Goal: Task Accomplishment & Management: Use online tool/utility

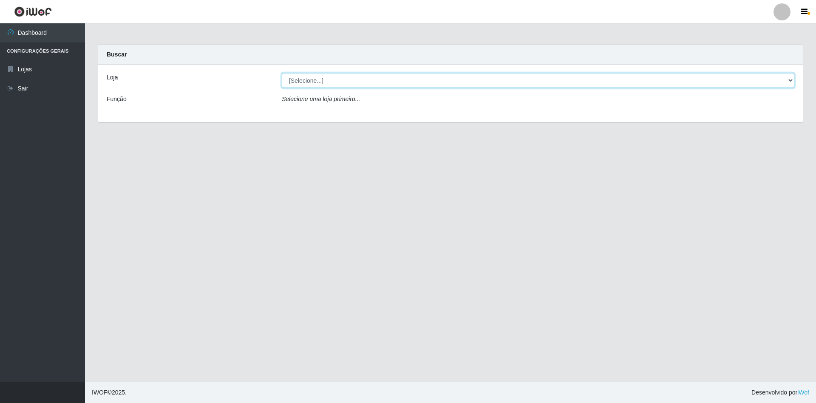
click at [793, 80] on select "[Selecione...] SuperShow - Asa Norte" at bounding box center [538, 80] width 513 height 15
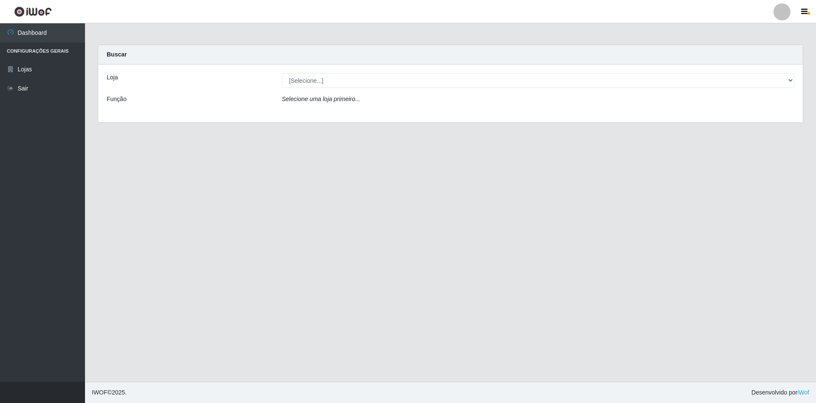
click at [759, 108] on div "Loja [Selecione...] SuperShow - Asa Norte Função Selecione uma loja primeiro..." at bounding box center [450, 94] width 705 height 58
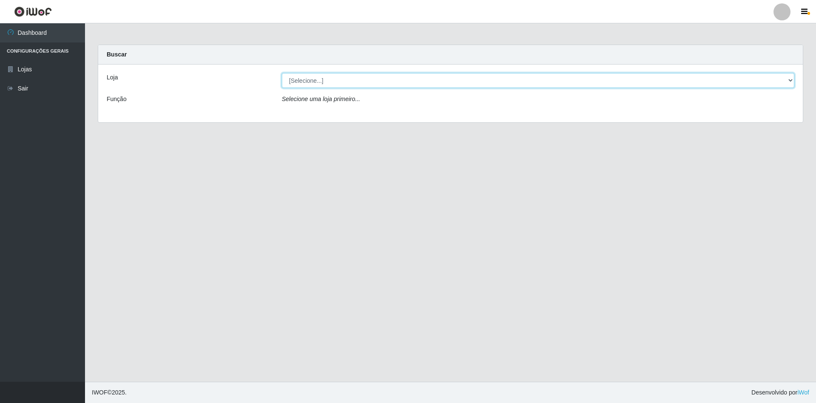
click at [375, 84] on select "[Selecione...] SuperShow - Asa Norte" at bounding box center [538, 80] width 513 height 15
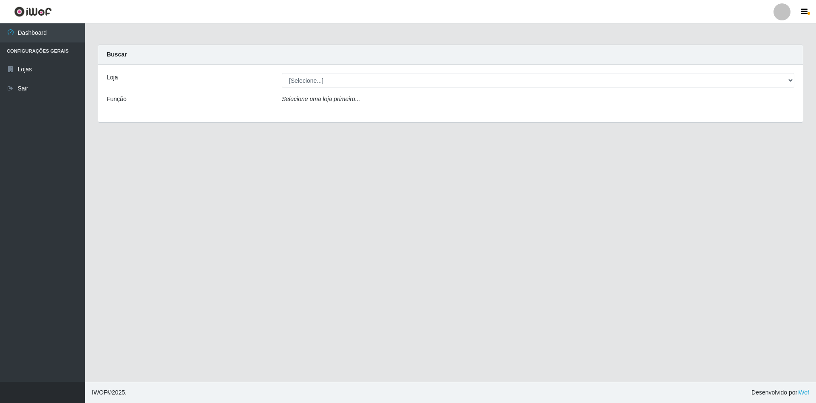
click at [428, 109] on div "Loja [Selecione...] SuperShow - Asa Norte Função Selecione uma loja primeiro..." at bounding box center [450, 94] width 705 height 58
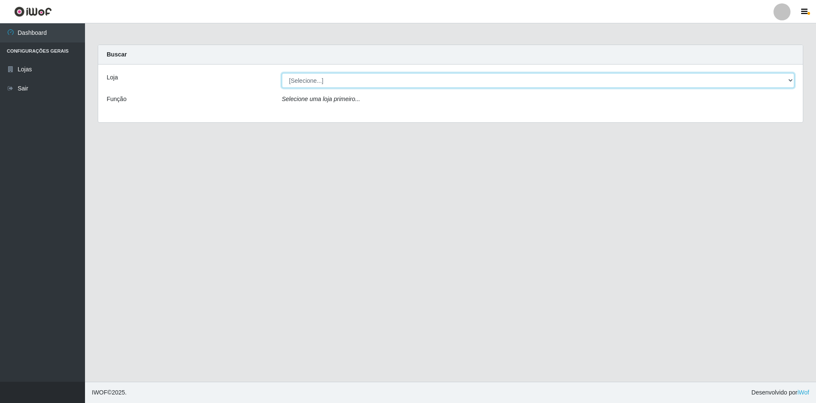
click at [420, 82] on select "[Selecione...] SuperShow - Asa Norte" at bounding box center [538, 80] width 513 height 15
select select "71"
click at [282, 73] on select "[Selecione...] SuperShow - Asa Norte" at bounding box center [538, 80] width 513 height 15
click at [298, 83] on select "[Selecione...] SuperShow - Asa Norte" at bounding box center [538, 80] width 513 height 15
select select "71"
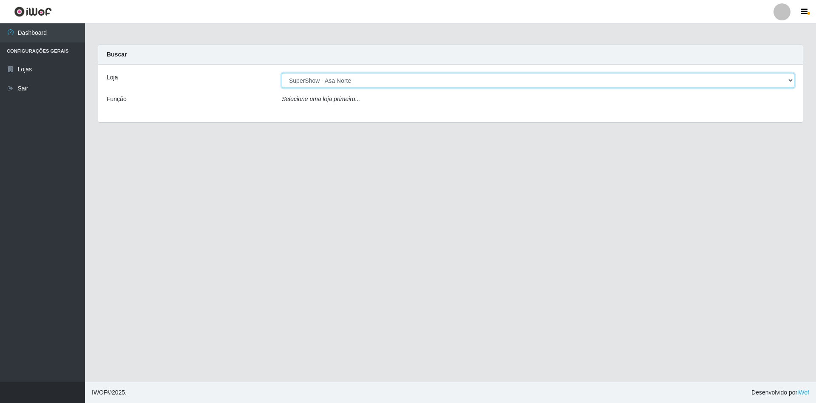
click at [282, 73] on select "[Selecione...] SuperShow - Asa Norte" at bounding box center [538, 80] width 513 height 15
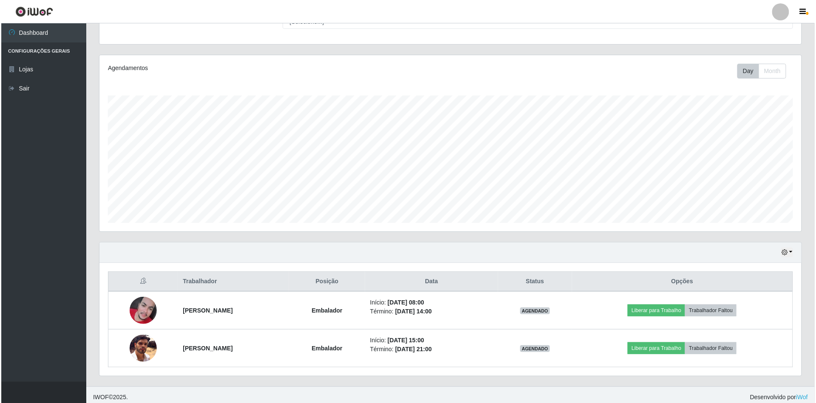
scroll to position [87, 0]
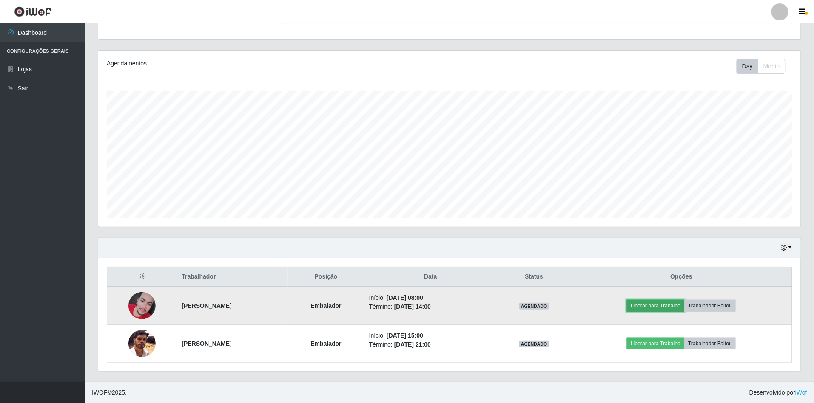
click at [666, 304] on button "Liberar para Trabalho" at bounding box center [654, 306] width 57 height 12
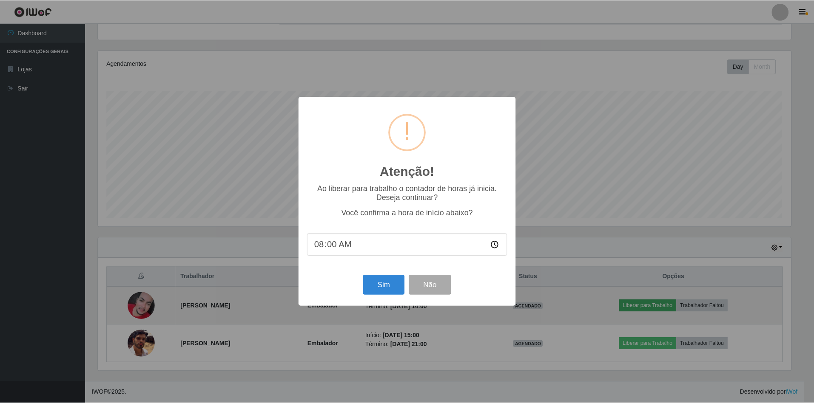
scroll to position [177, 694]
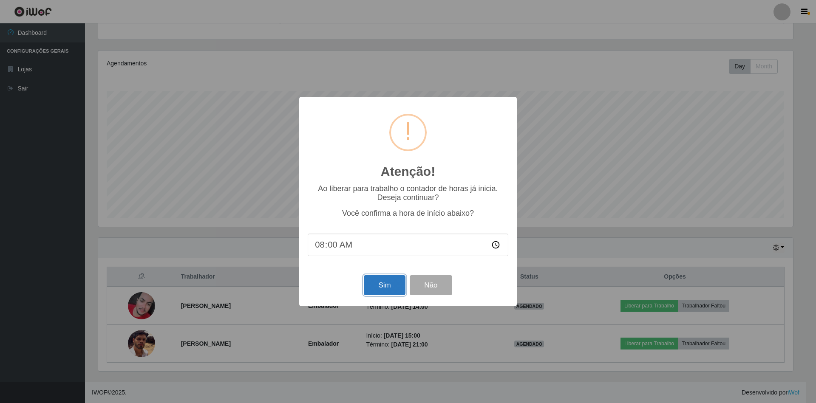
click at [386, 283] on button "Sim" at bounding box center [384, 285] width 41 height 20
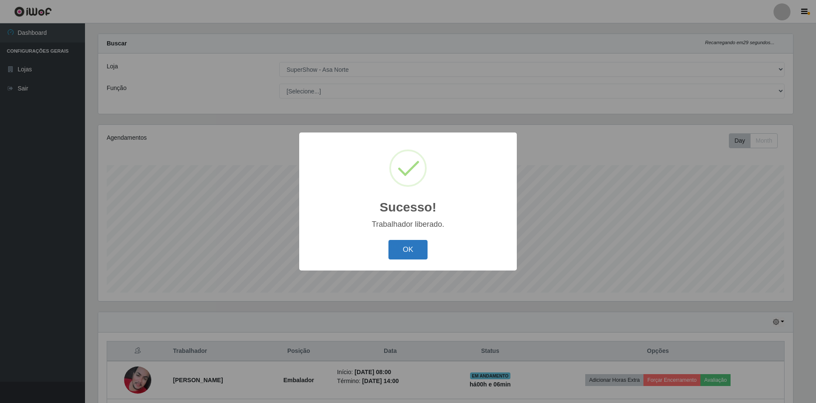
click at [419, 254] on button "OK" at bounding box center [408, 250] width 40 height 20
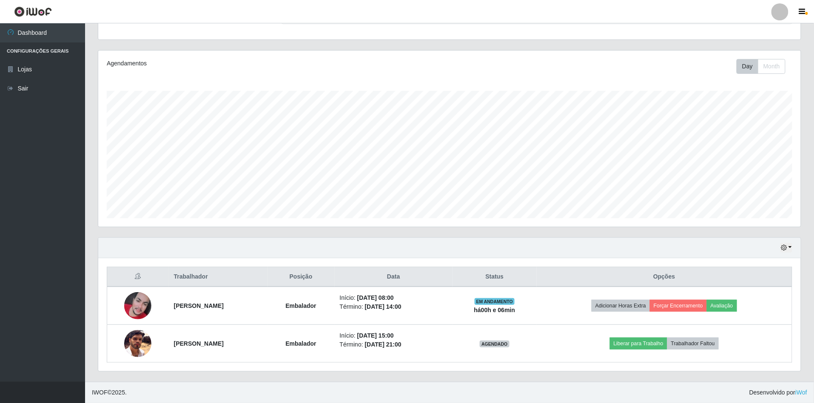
scroll to position [87, 0]
